Goal: Task Accomplishment & Management: Use online tool/utility

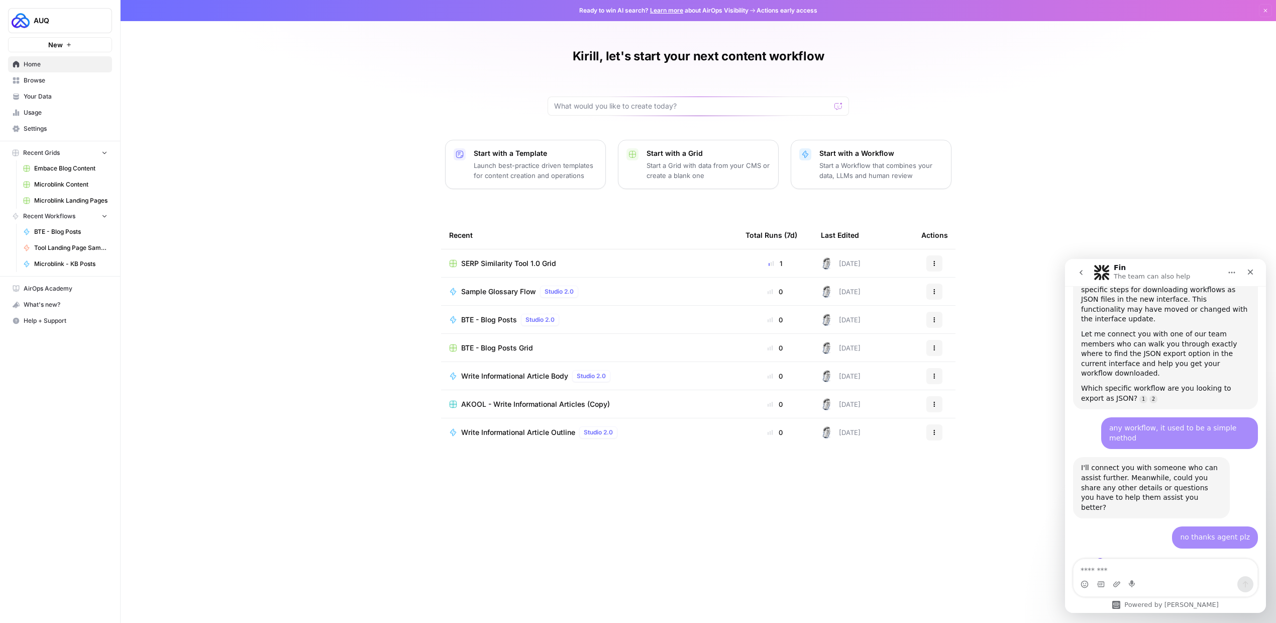
scroll to position [423, 0]
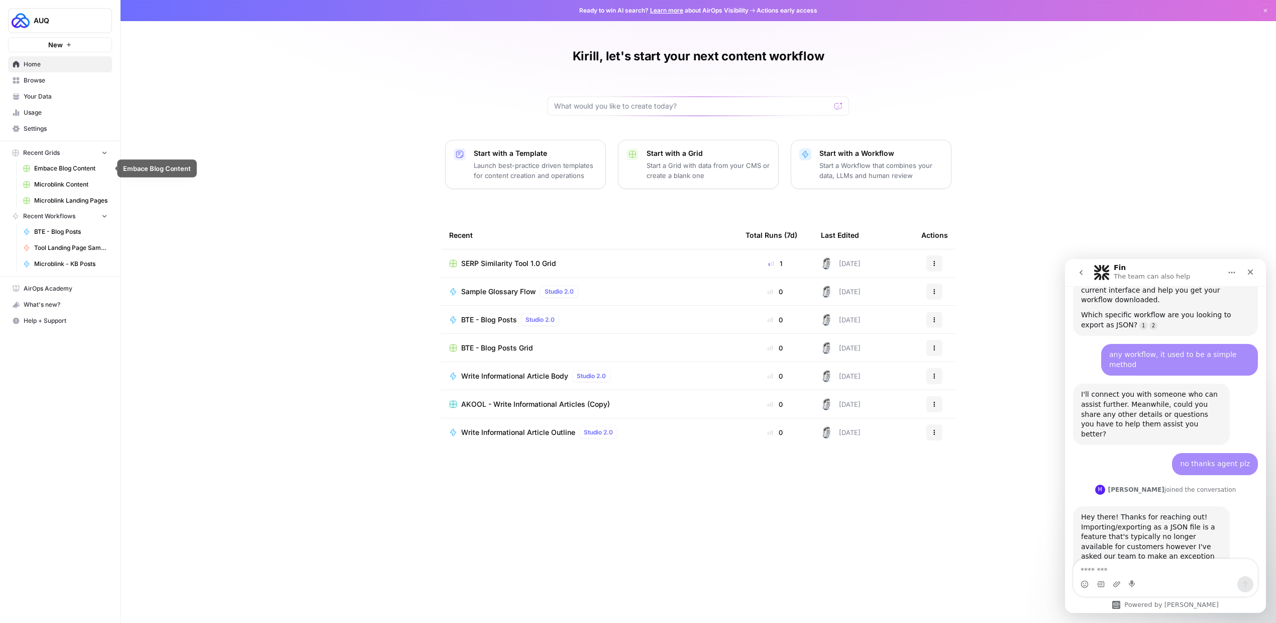
click at [69, 168] on span "Embace Blog Content" at bounding box center [70, 168] width 73 height 9
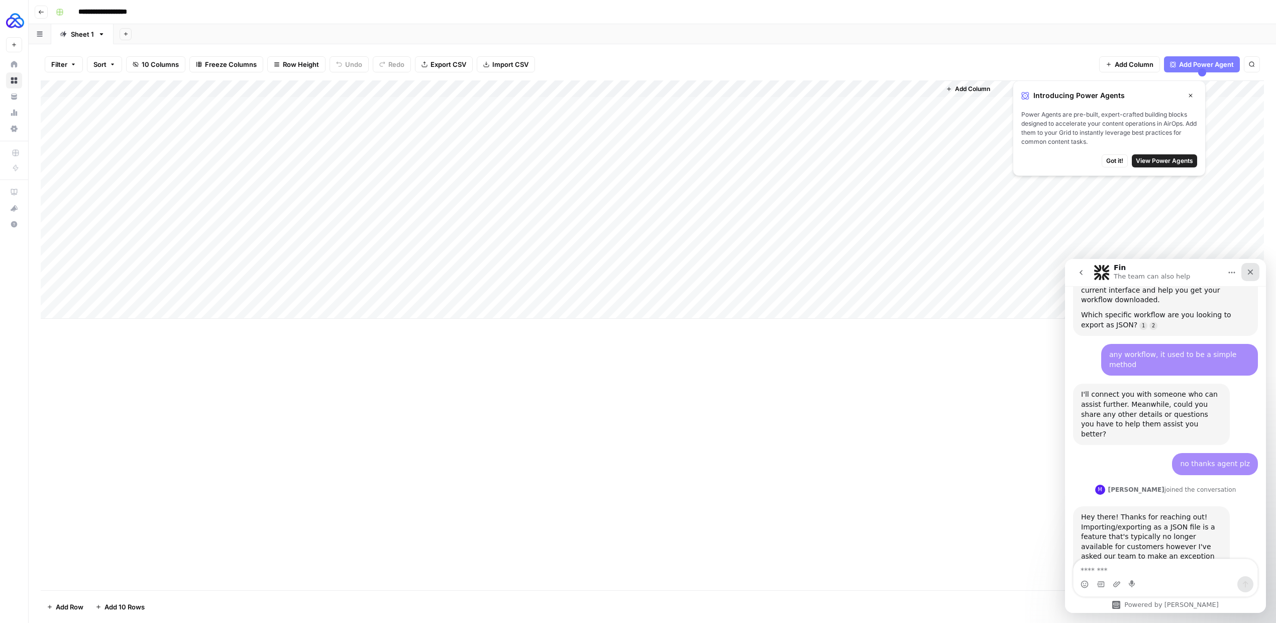
click at [1255, 272] on div "Close" at bounding box center [1251, 272] width 18 height 18
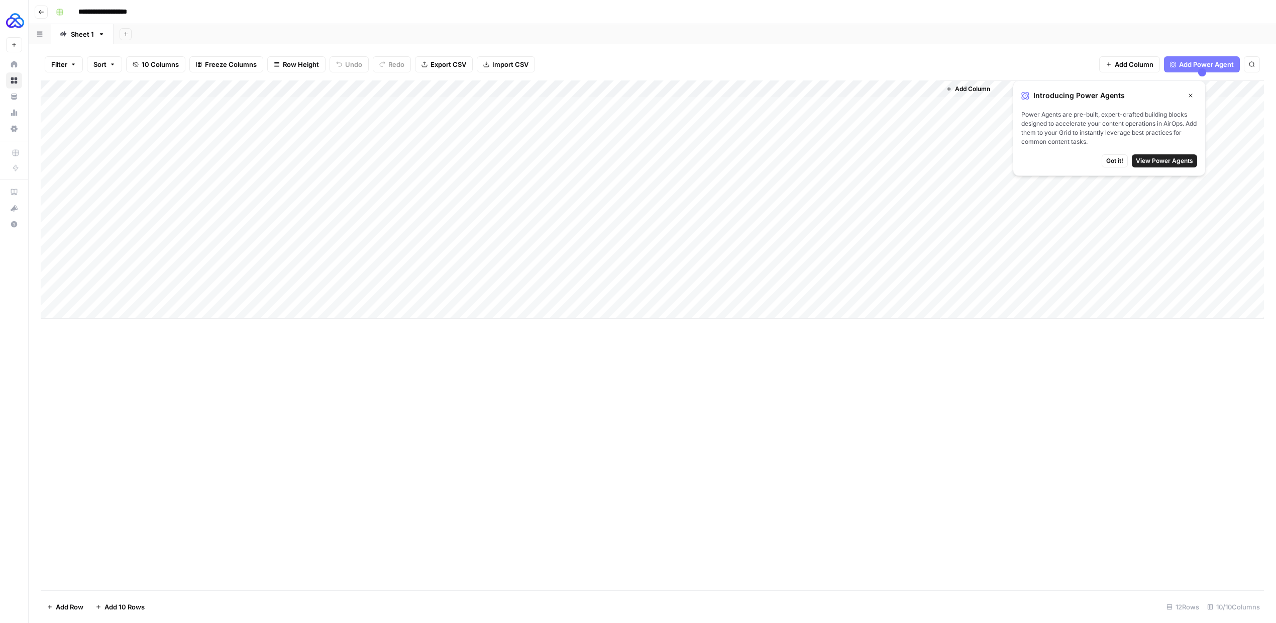
scroll to position [423, 0]
drag, startPoint x: 166, startPoint y: 85, endPoint x: 224, endPoint y: 87, distance: 57.8
click at [224, 87] on div "Add Column" at bounding box center [653, 199] width 1224 height 238
click at [588, 89] on div "Add Column" at bounding box center [653, 199] width 1224 height 238
click at [580, 185] on span "Edit Workflow" at bounding box center [609, 187] width 88 height 10
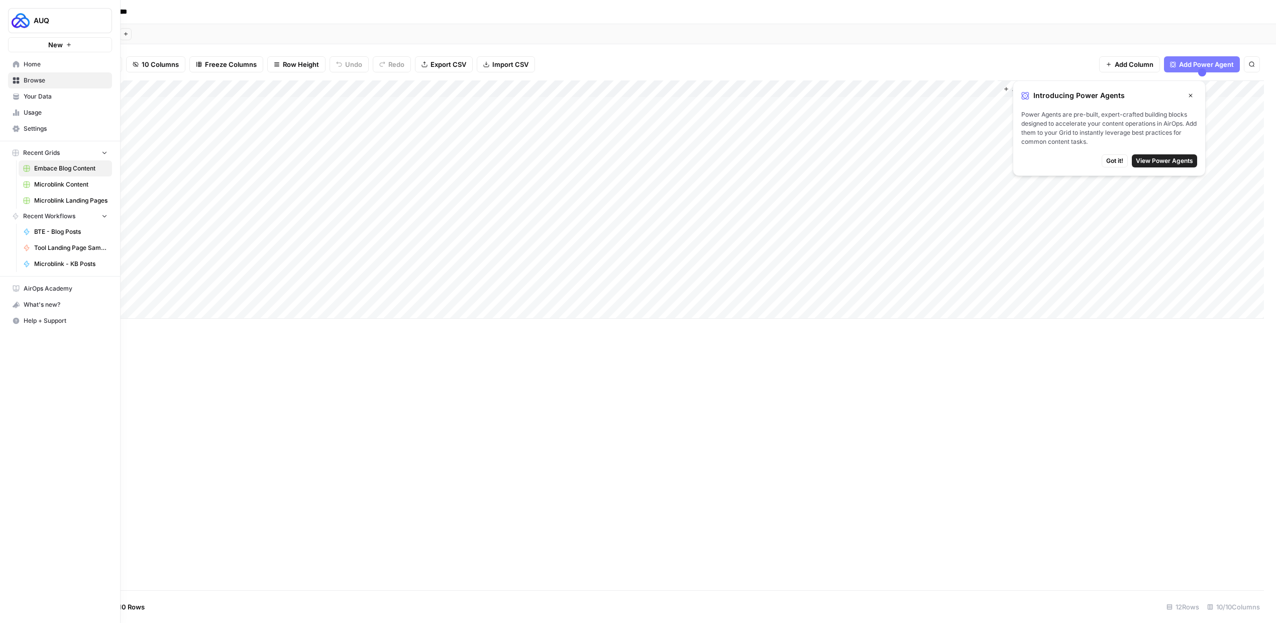
click at [37, 66] on span "Home" at bounding box center [66, 64] width 84 height 9
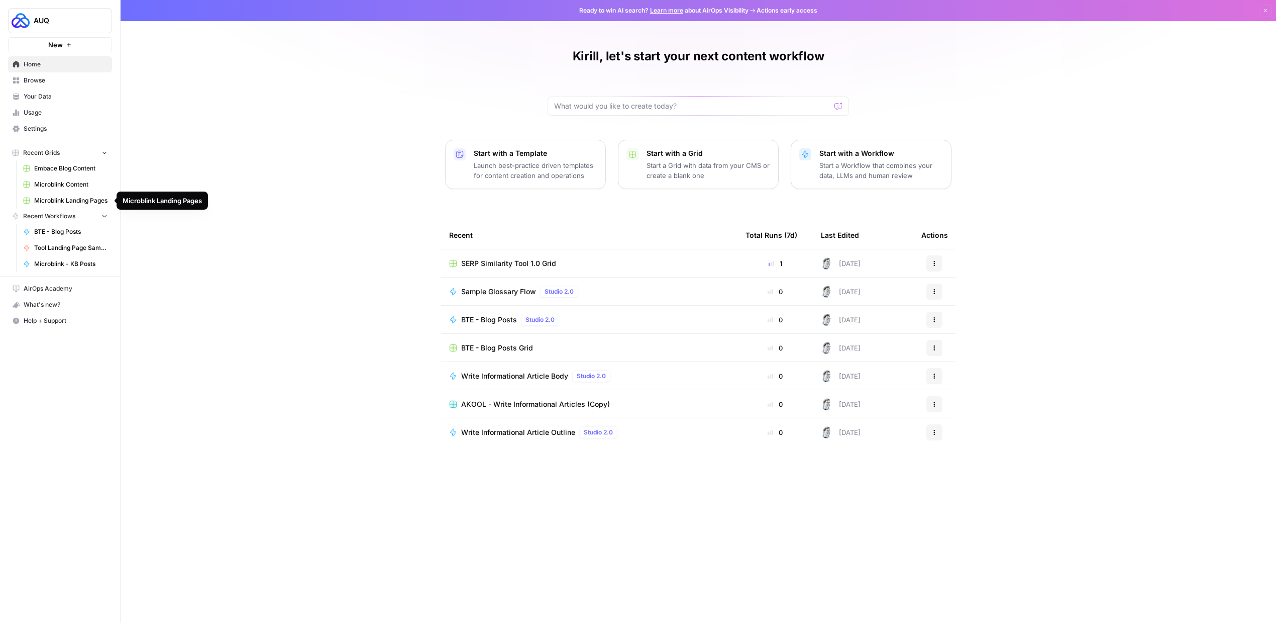
click at [74, 200] on span "Microblink Landing Pages" at bounding box center [70, 200] width 73 height 9
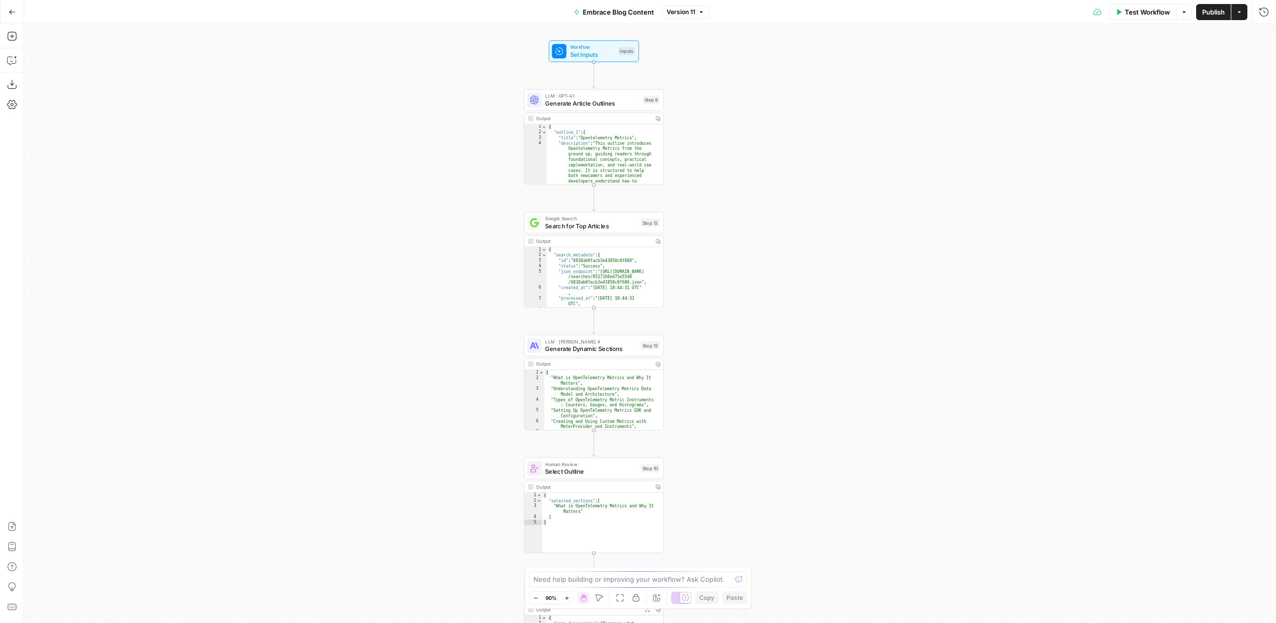
drag, startPoint x: 760, startPoint y: 168, endPoint x: 760, endPoint y: 208, distance: 39.7
click at [760, 208] on div "Workflow Set Inputs Inputs LLM · GPT-4.1 Generate Article Outlines Step 9 Outpu…" at bounding box center [650, 323] width 1252 height 599
